Goal: Task Accomplishment & Management: Manage account settings

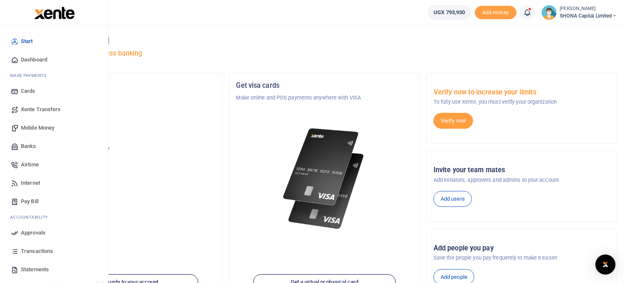
click at [32, 235] on span "Approvals" at bounding box center [33, 233] width 25 height 8
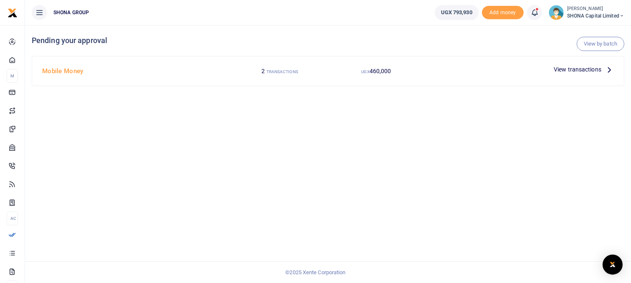
click at [267, 72] on small "TRANSACTIONS" at bounding box center [283, 71] width 32 height 5
click at [578, 69] on span "View transactions" at bounding box center [578, 69] width 48 height 9
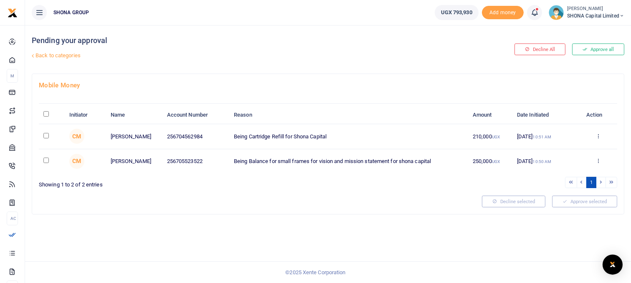
click at [46, 135] on input "checkbox" at bounding box center [45, 135] width 5 height 5
checkbox input "true"
click at [415, 157] on td "Being Balance for small frames for vision and mission statement for shona capit…" at bounding box center [348, 161] width 239 height 24
click at [44, 160] on input "checkbox" at bounding box center [45, 160] width 5 height 5
checkbox input "true"
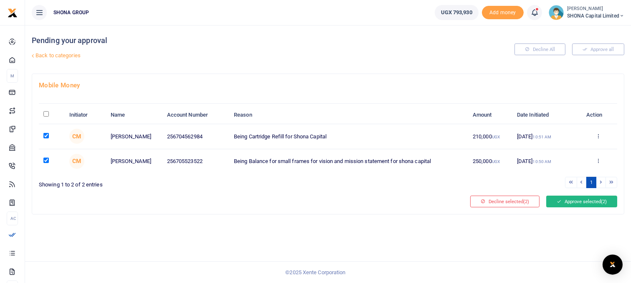
click at [583, 199] on button "Approve selected (2)" at bounding box center [582, 202] width 71 height 12
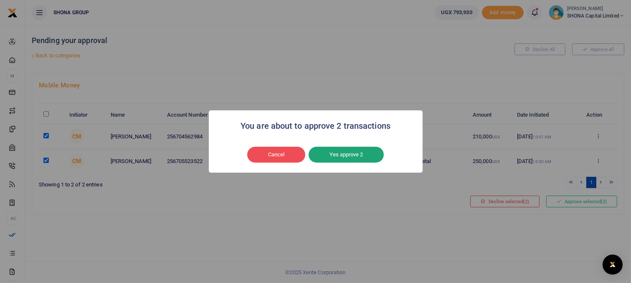
click at [334, 155] on button "Yes approve 2" at bounding box center [346, 155] width 75 height 16
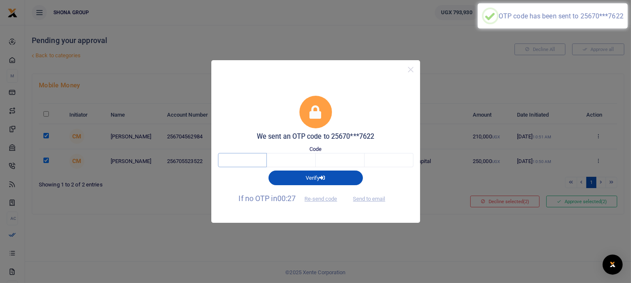
click at [220, 162] on input "text" at bounding box center [242, 160] width 49 height 14
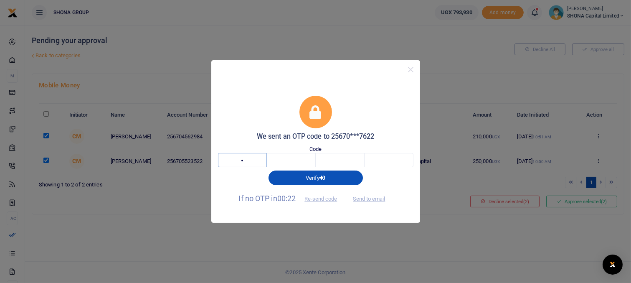
type input "6"
type input "7"
type input "0"
type input "4"
